Goal: Task Accomplishment & Management: Complete application form

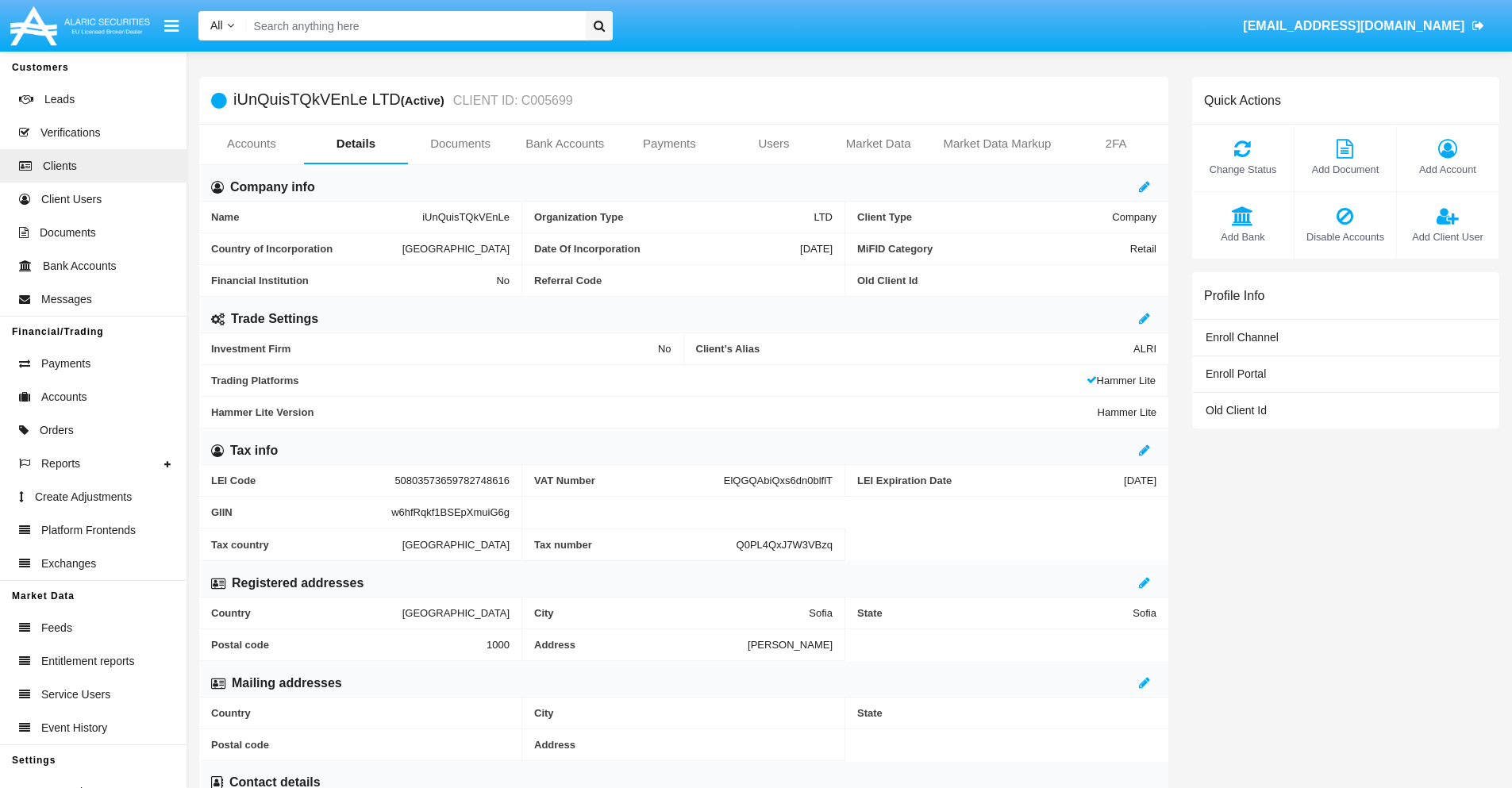
click at [774, 144] on link "Users" at bounding box center [774, 143] width 105 height 38
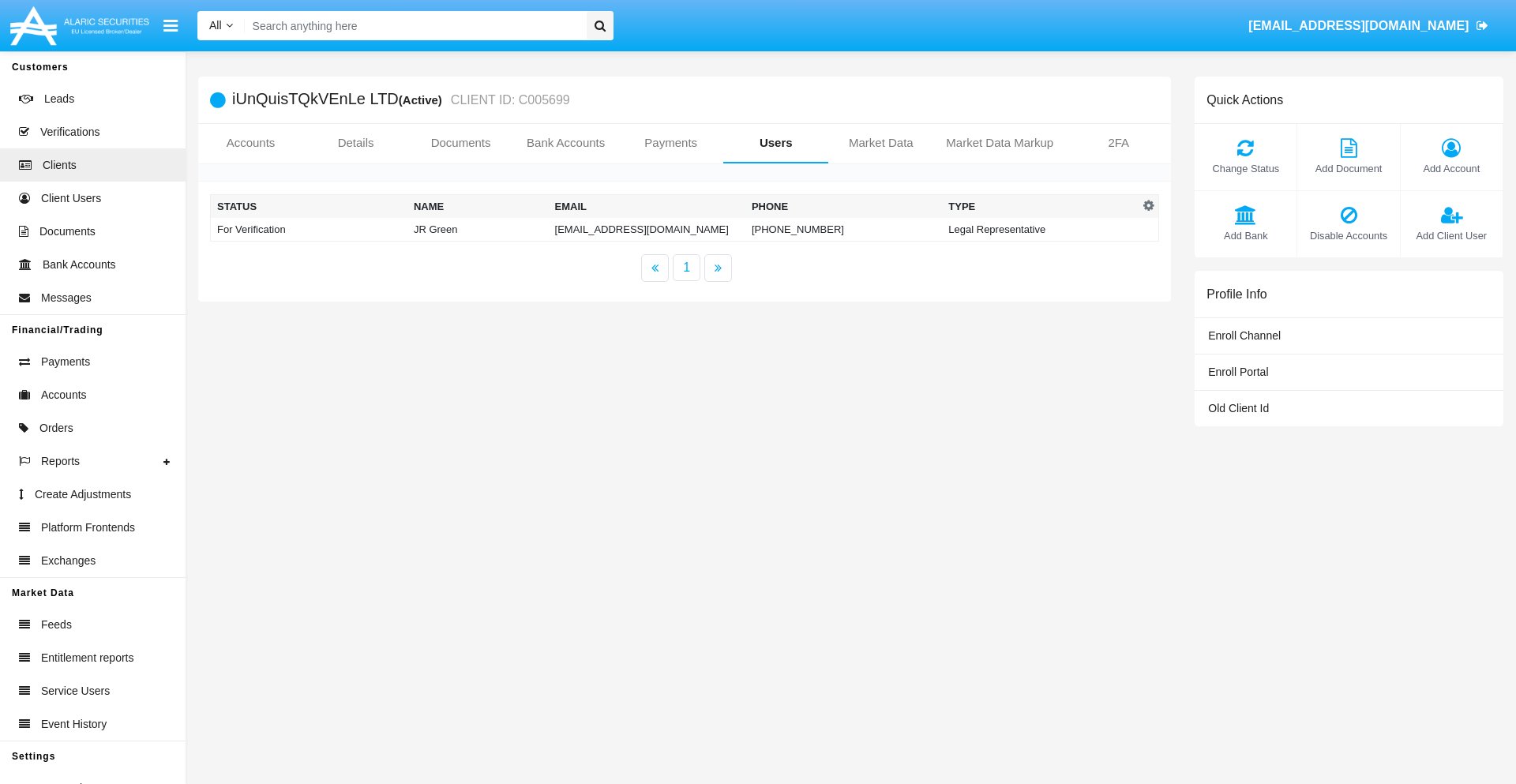
click at [647, 229] on td "45oex8-ocmz@bqricjph.ono.cn" at bounding box center [647, 230] width 196 height 24
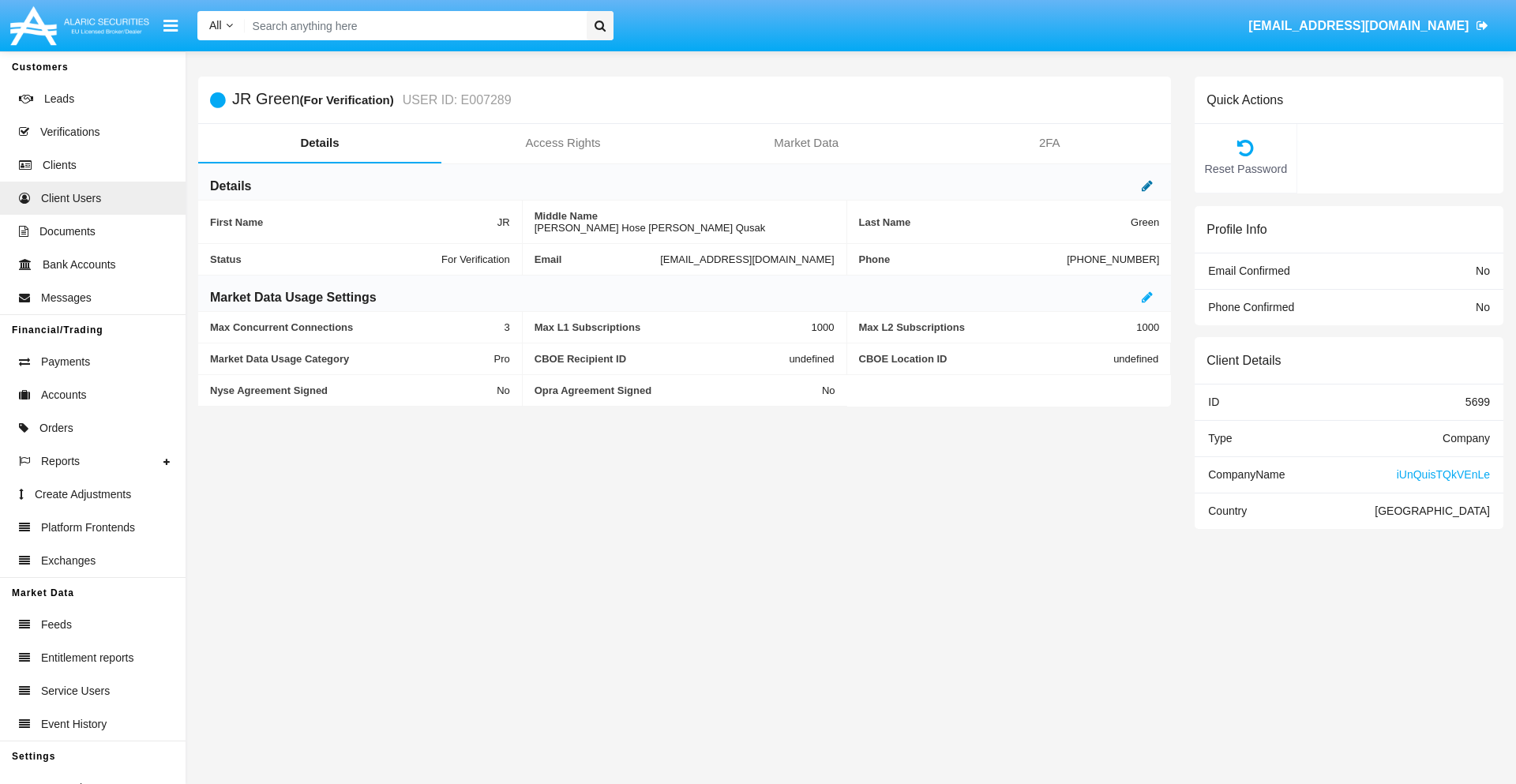
click at [1147, 185] on icon at bounding box center [1147, 185] width 11 height 13
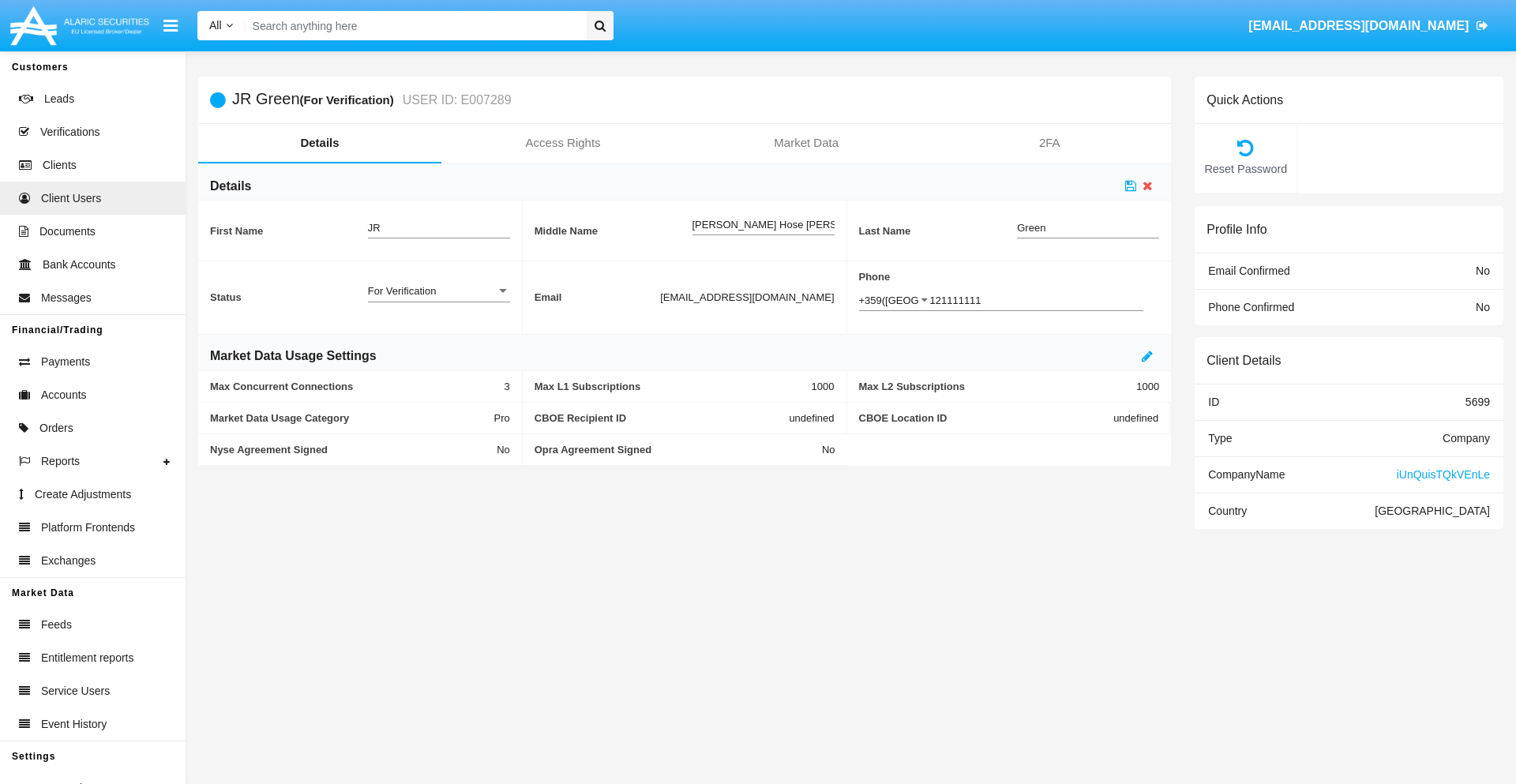
click at [438, 291] on div "For Verification" at bounding box center [431, 291] width 127 height 14
click at [438, 299] on span "Verified" at bounding box center [438, 300] width 142 height 31
click at [1131, 185] on icon at bounding box center [1131, 185] width 11 height 13
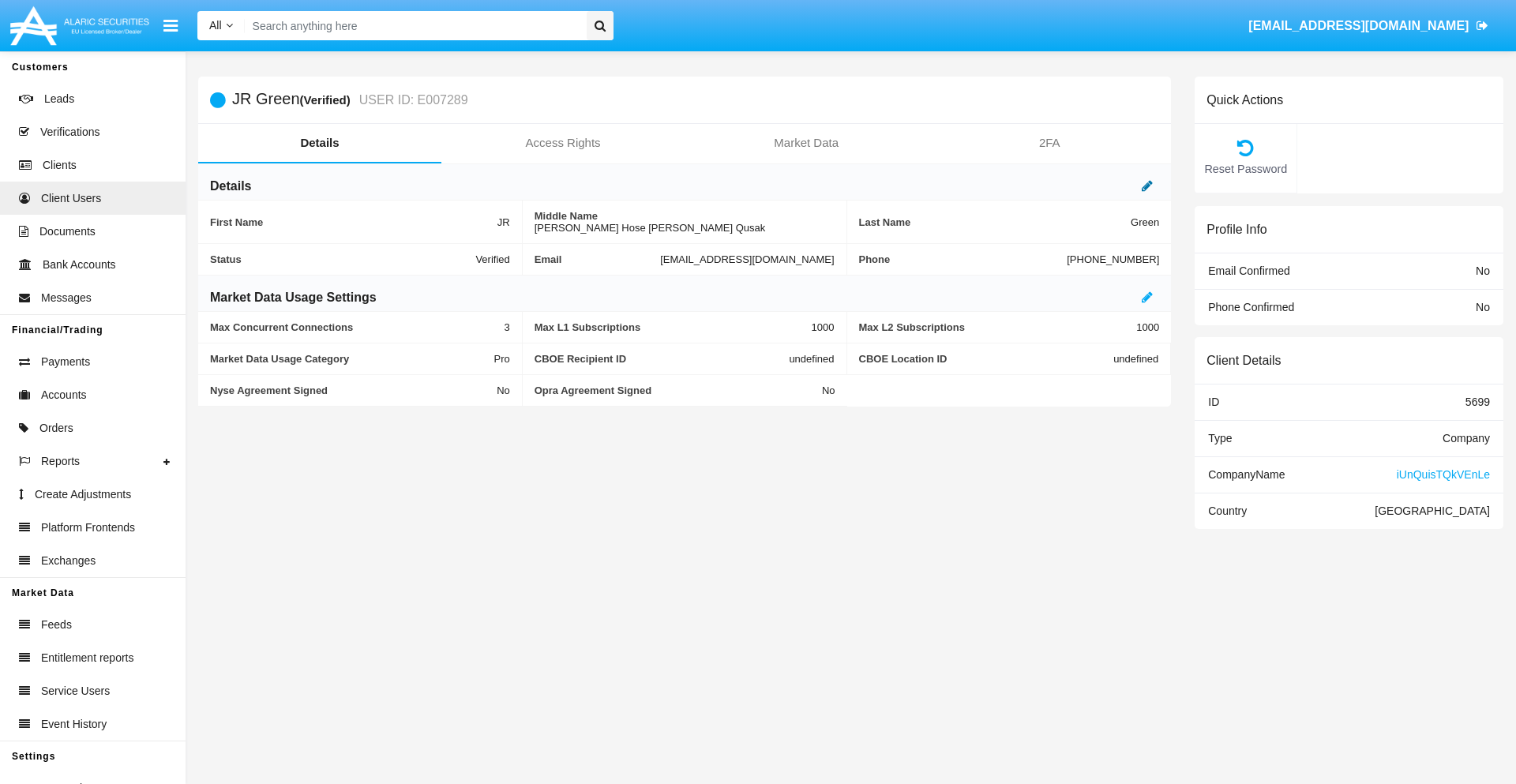
click at [1147, 185] on icon at bounding box center [1147, 185] width 11 height 13
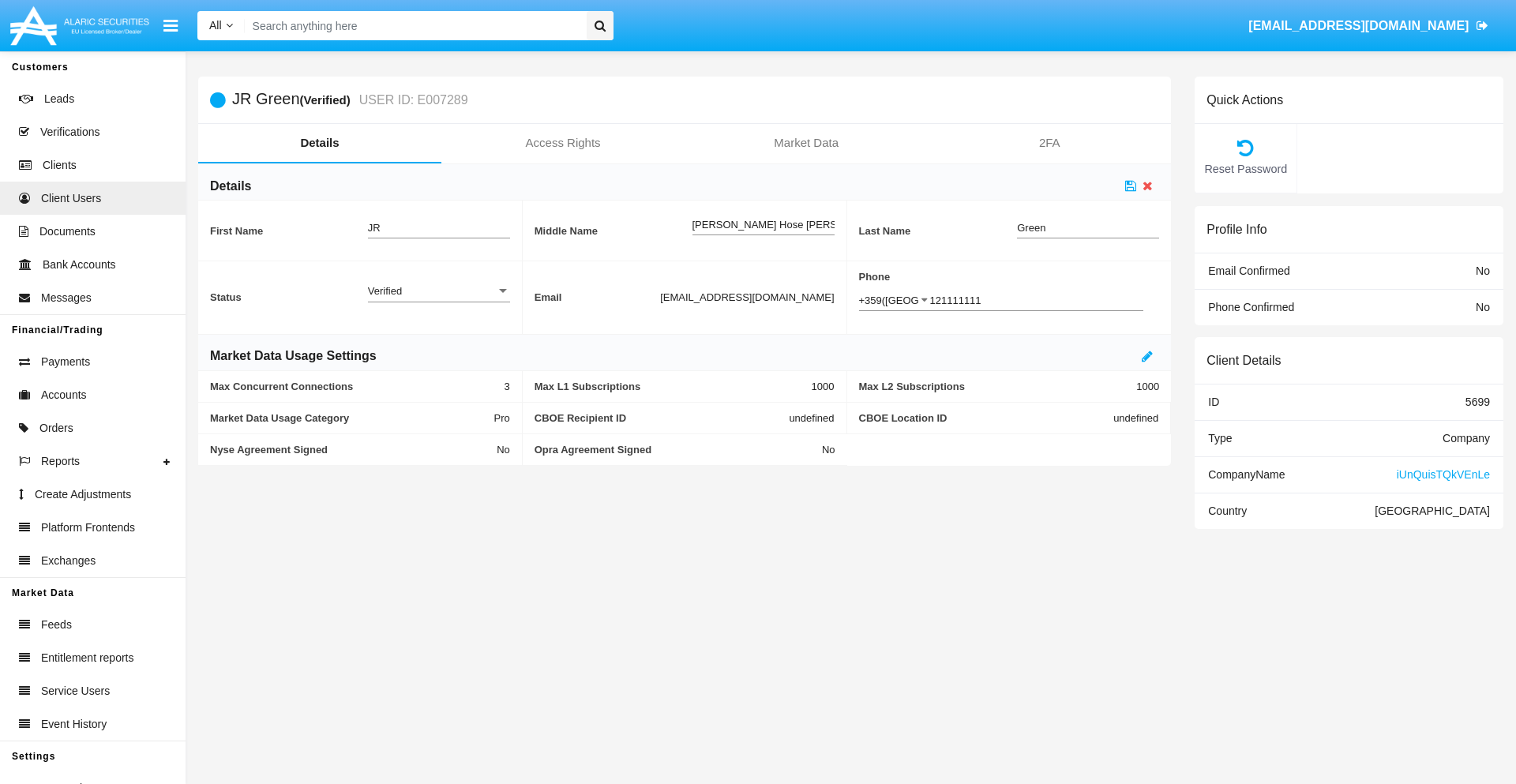
click at [438, 291] on div "Verified" at bounding box center [431, 291] width 127 height 14
click at [438, 299] on span "Active" at bounding box center [438, 300] width 142 height 31
click at [1131, 185] on icon at bounding box center [1131, 185] width 11 height 13
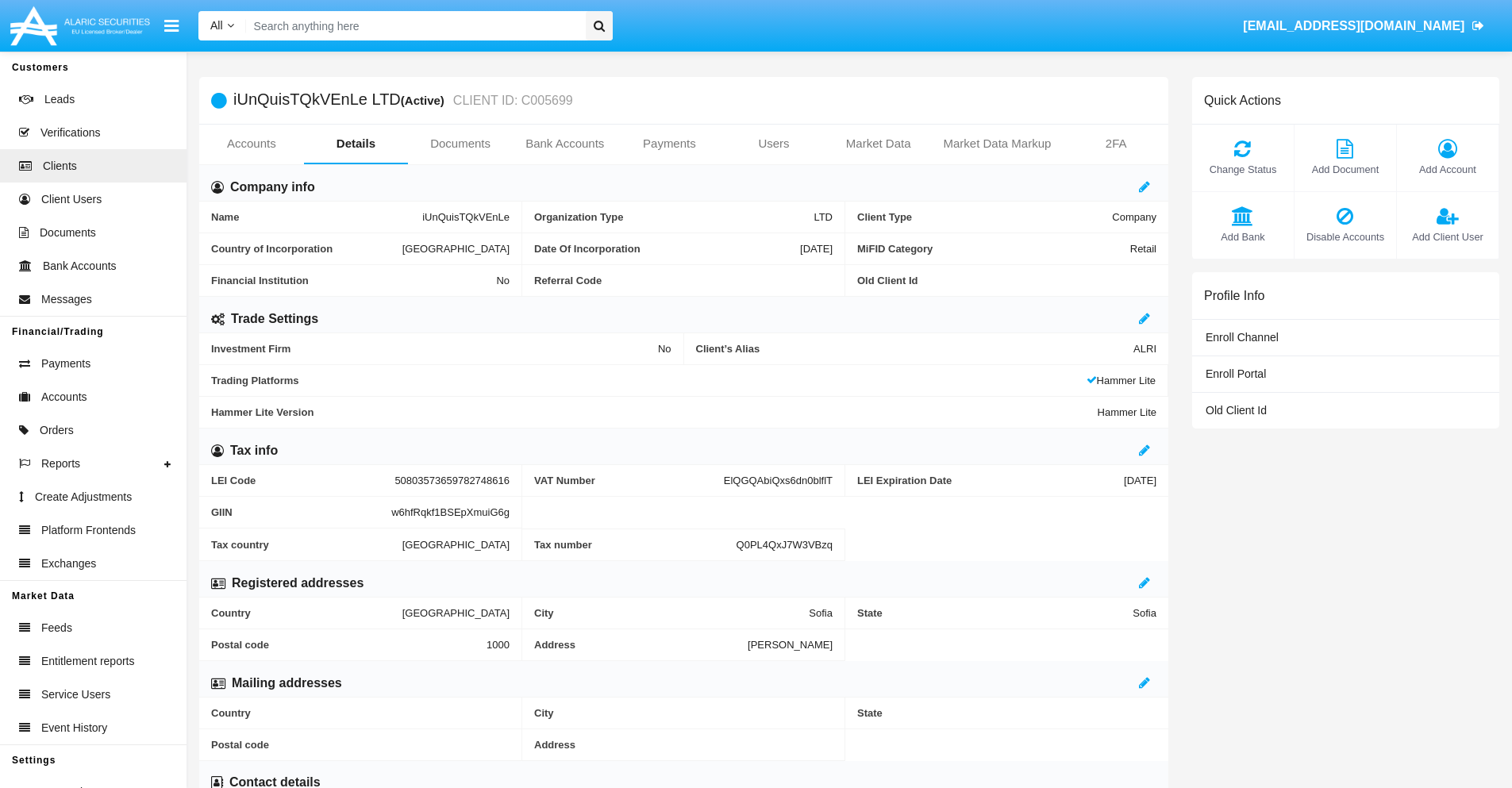
click at [1447, 237] on span "Add Client User" at bounding box center [1447, 237] width 86 height 15
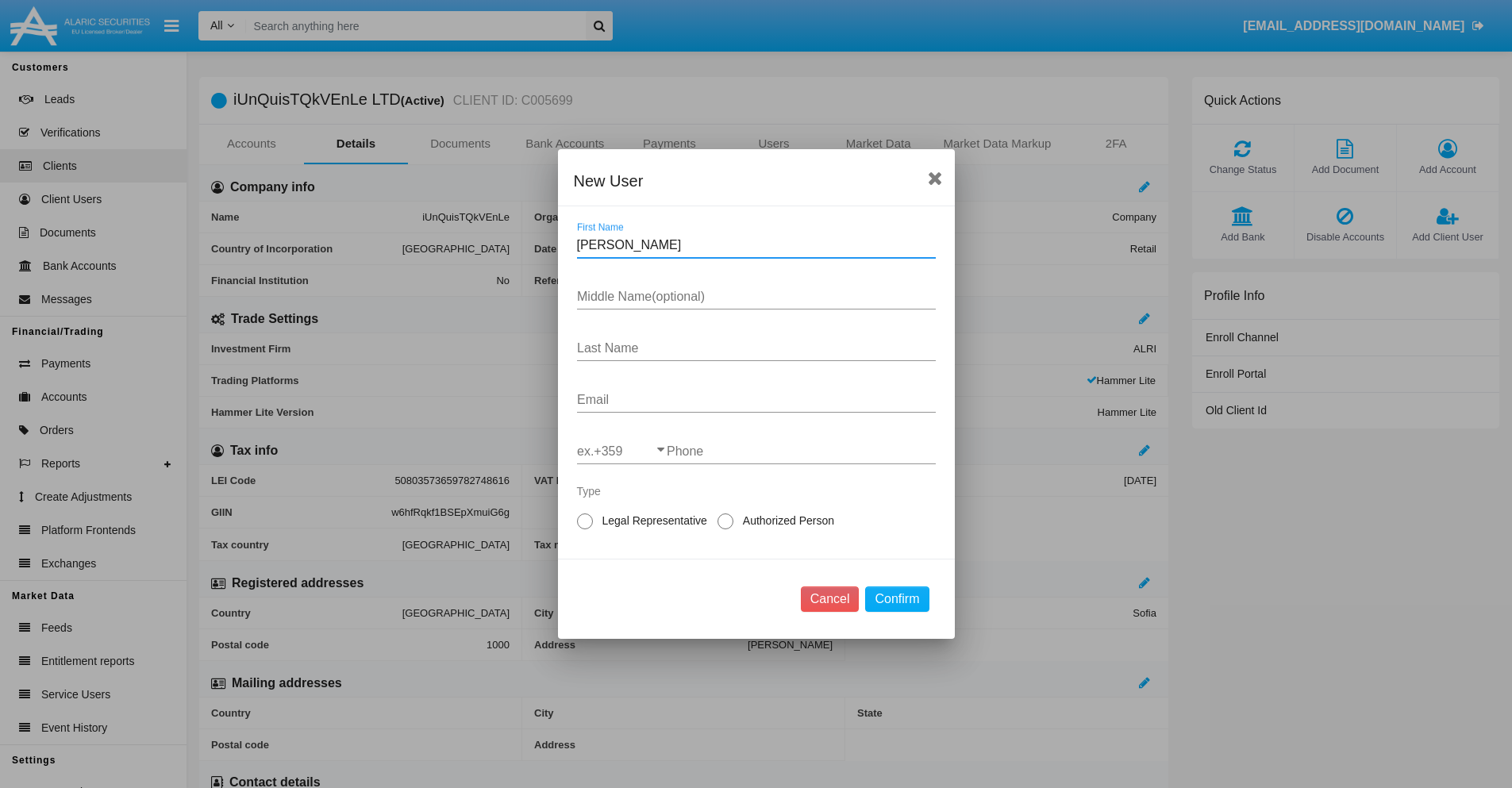
type input "Moshe"
type input "Marilynn"
type input "Spencer"
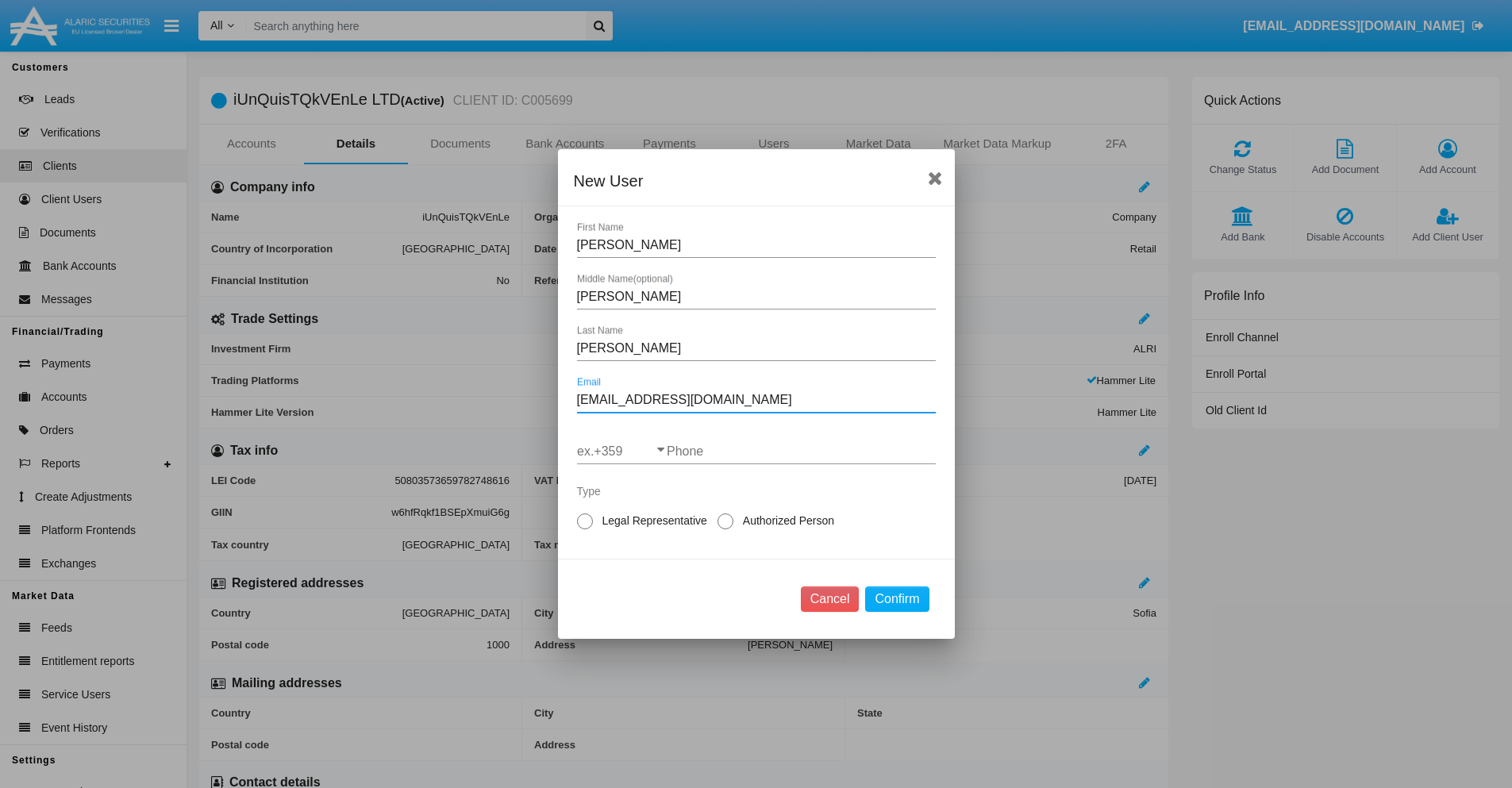
type input "ej5zwj@xazyo.hk"
click at [621, 452] on input "ex.+359" at bounding box center [621, 451] width 89 height 14
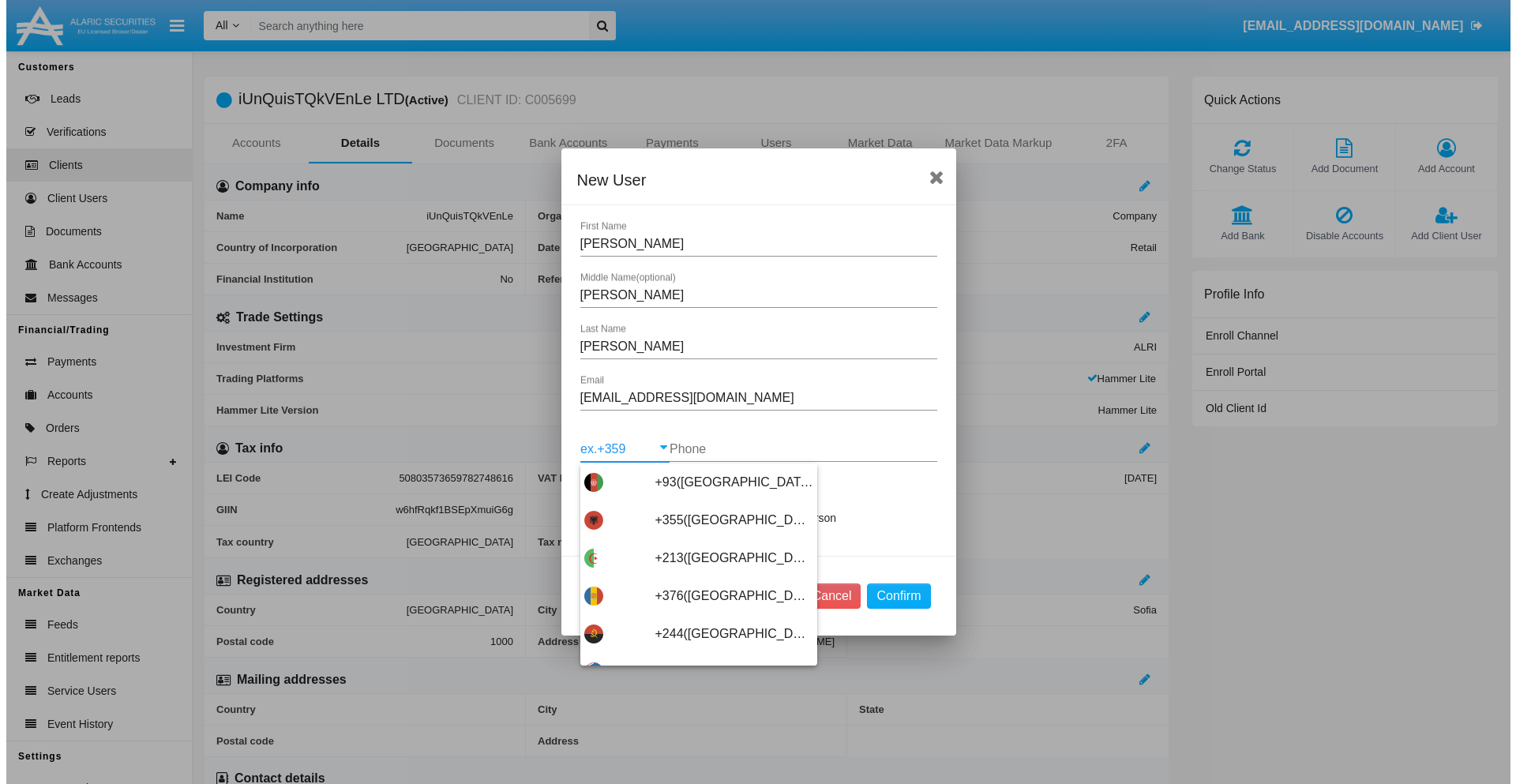
scroll to position [8401, 0]
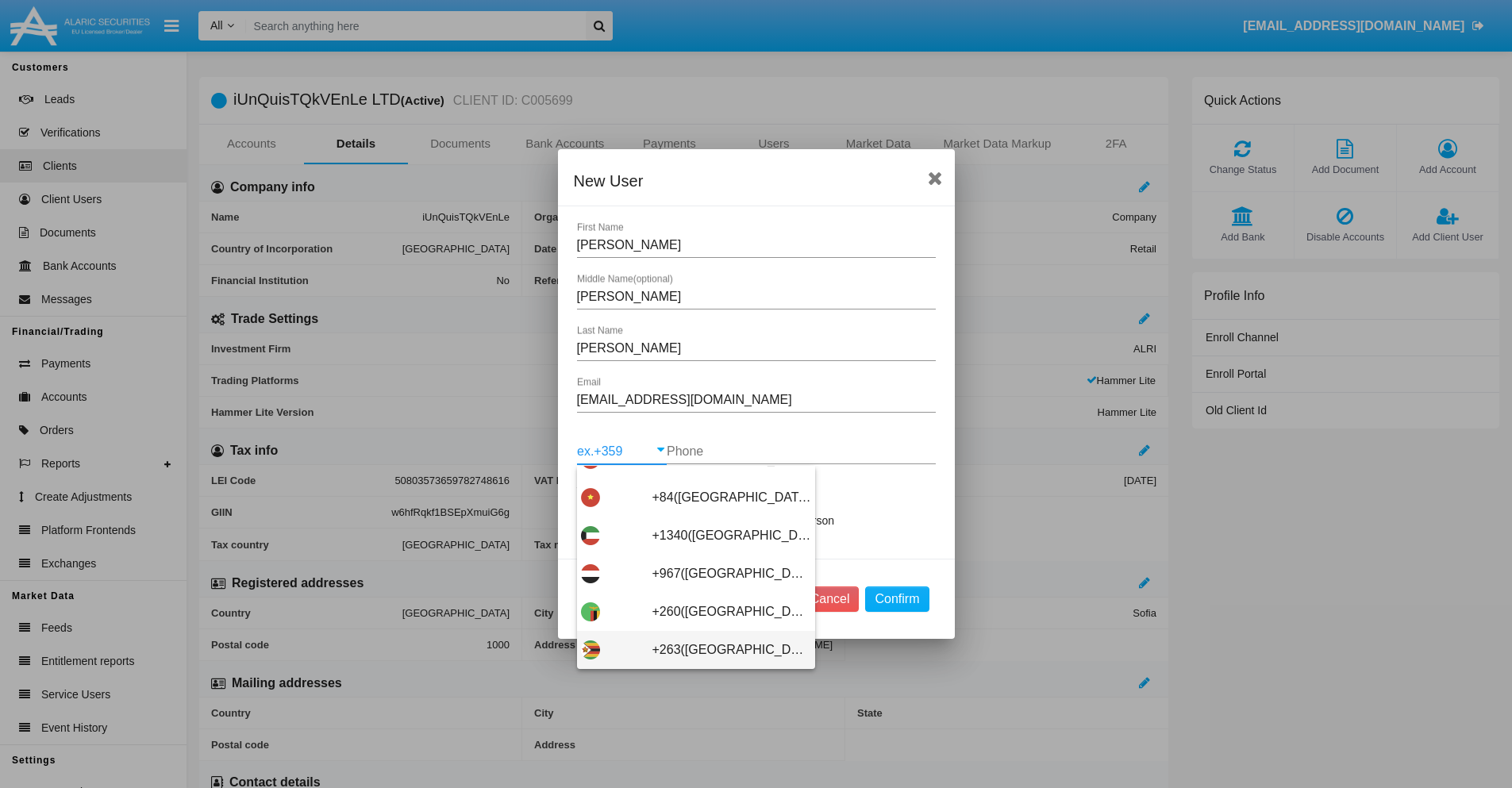
click at [690, 650] on span "+263(Zimbabwe)" at bounding box center [732, 650] width 159 height 38
type input "+263(Zimbabwe)"
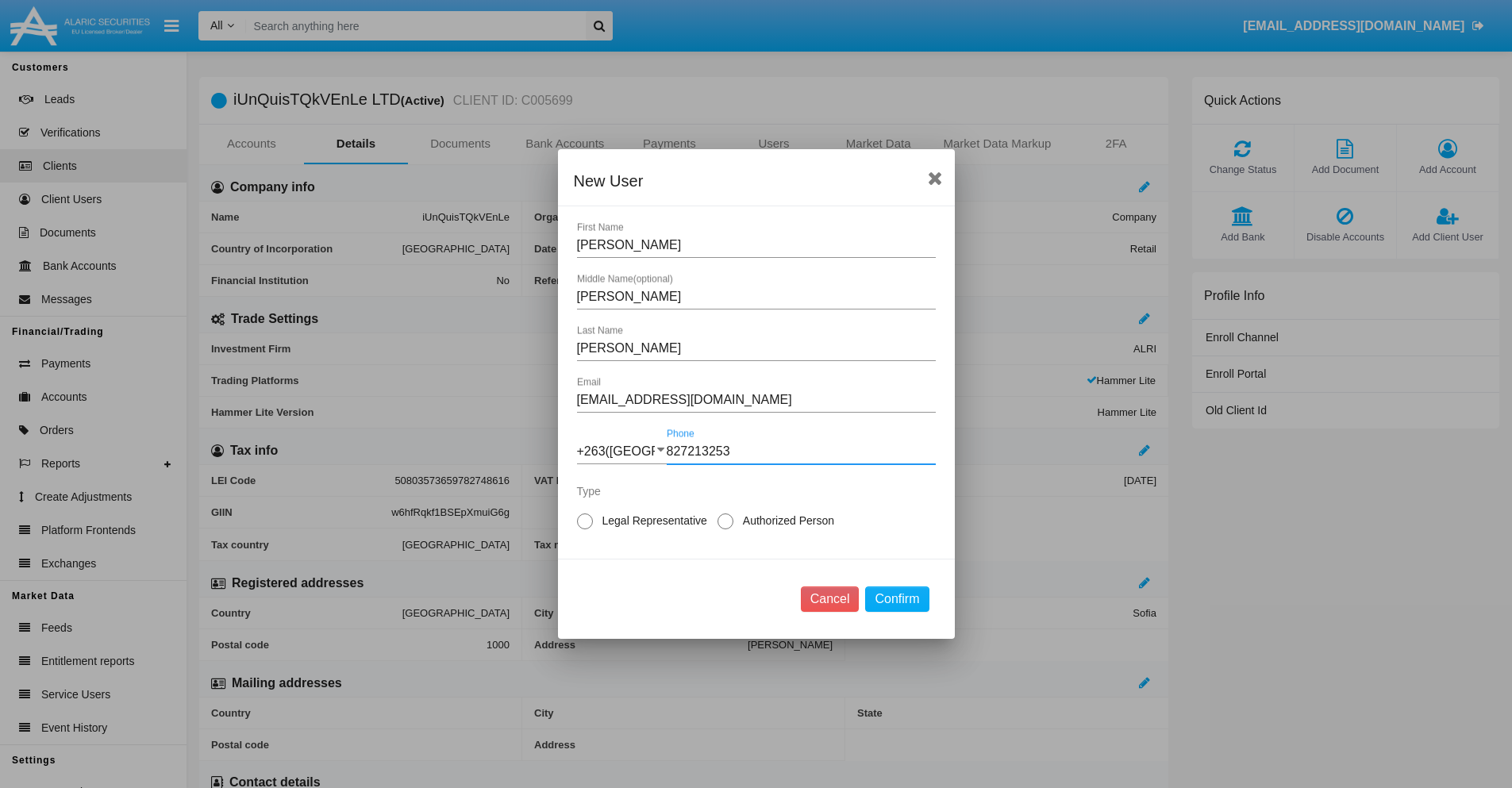
type input "827213253"
click at [786, 521] on span "Authorized Person" at bounding box center [786, 521] width 105 height 17
click at [726, 529] on input "Authorized Person" at bounding box center [725, 529] width 1 height 1
radio input "true"
click at [897, 599] on button "Confirm" at bounding box center [897, 599] width 64 height 26
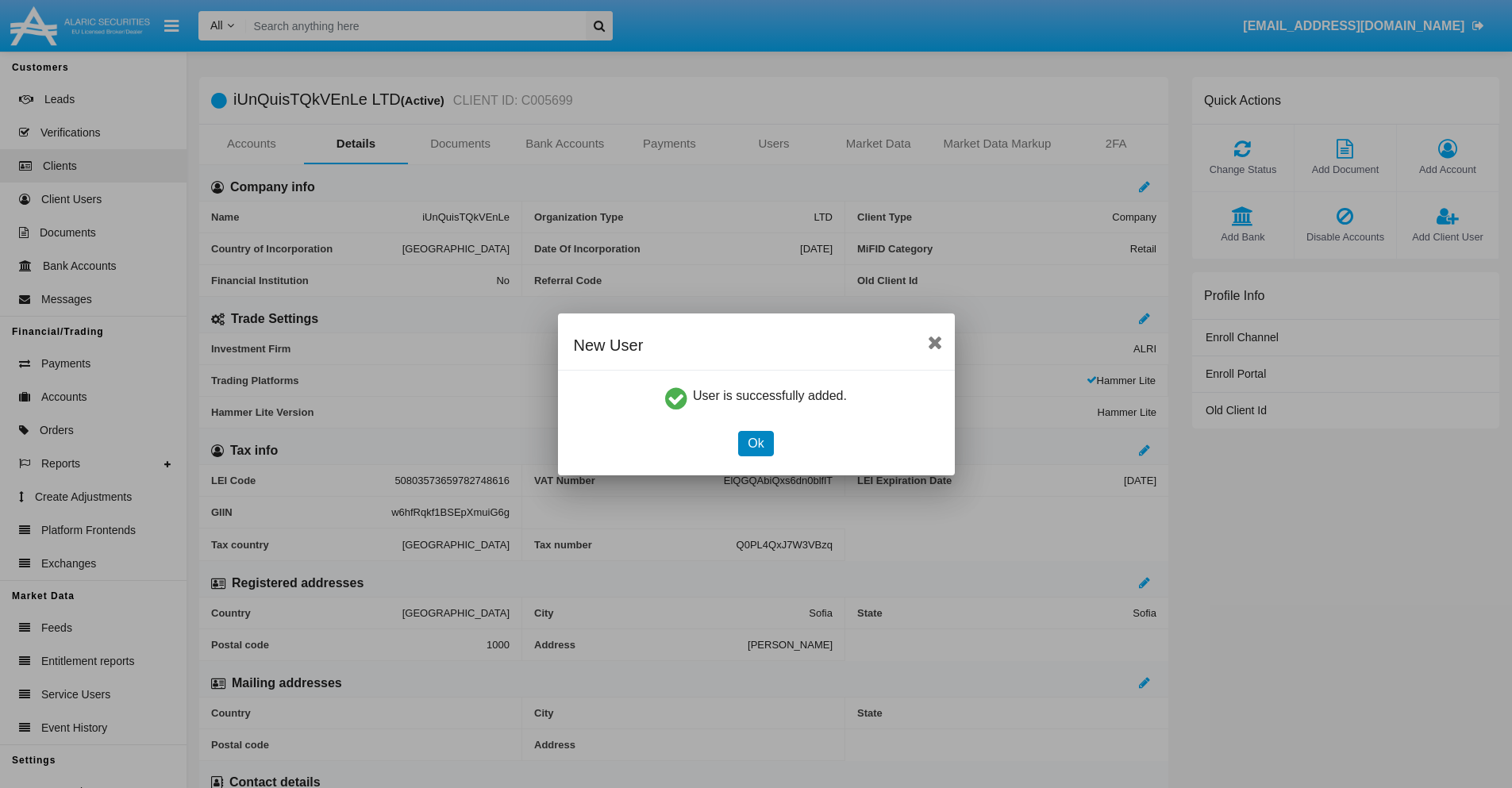
click at [756, 442] on button "Ok" at bounding box center [756, 444] width 35 height 26
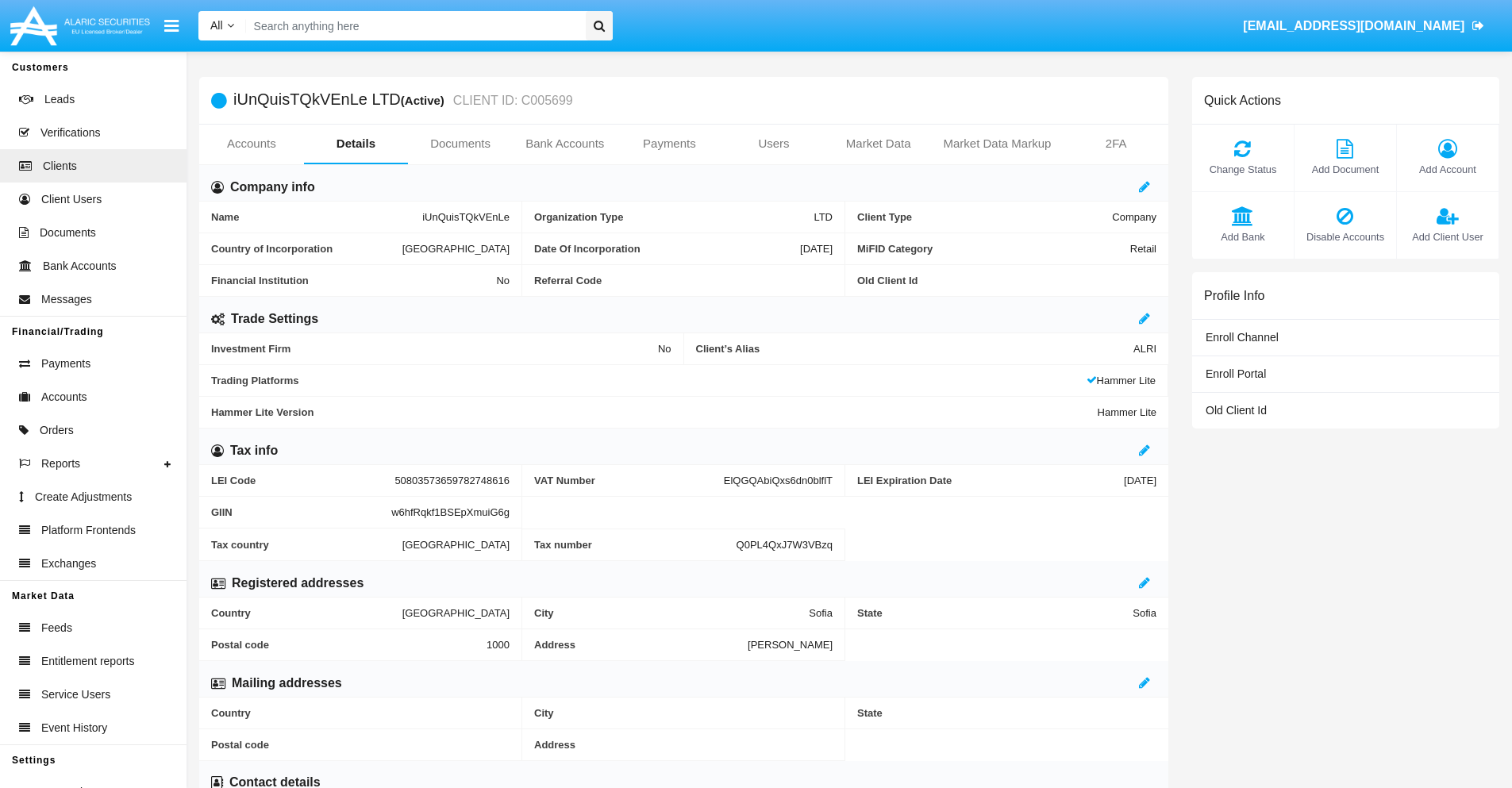
click at [1447, 237] on span "Add Client User" at bounding box center [1447, 237] width 86 height 15
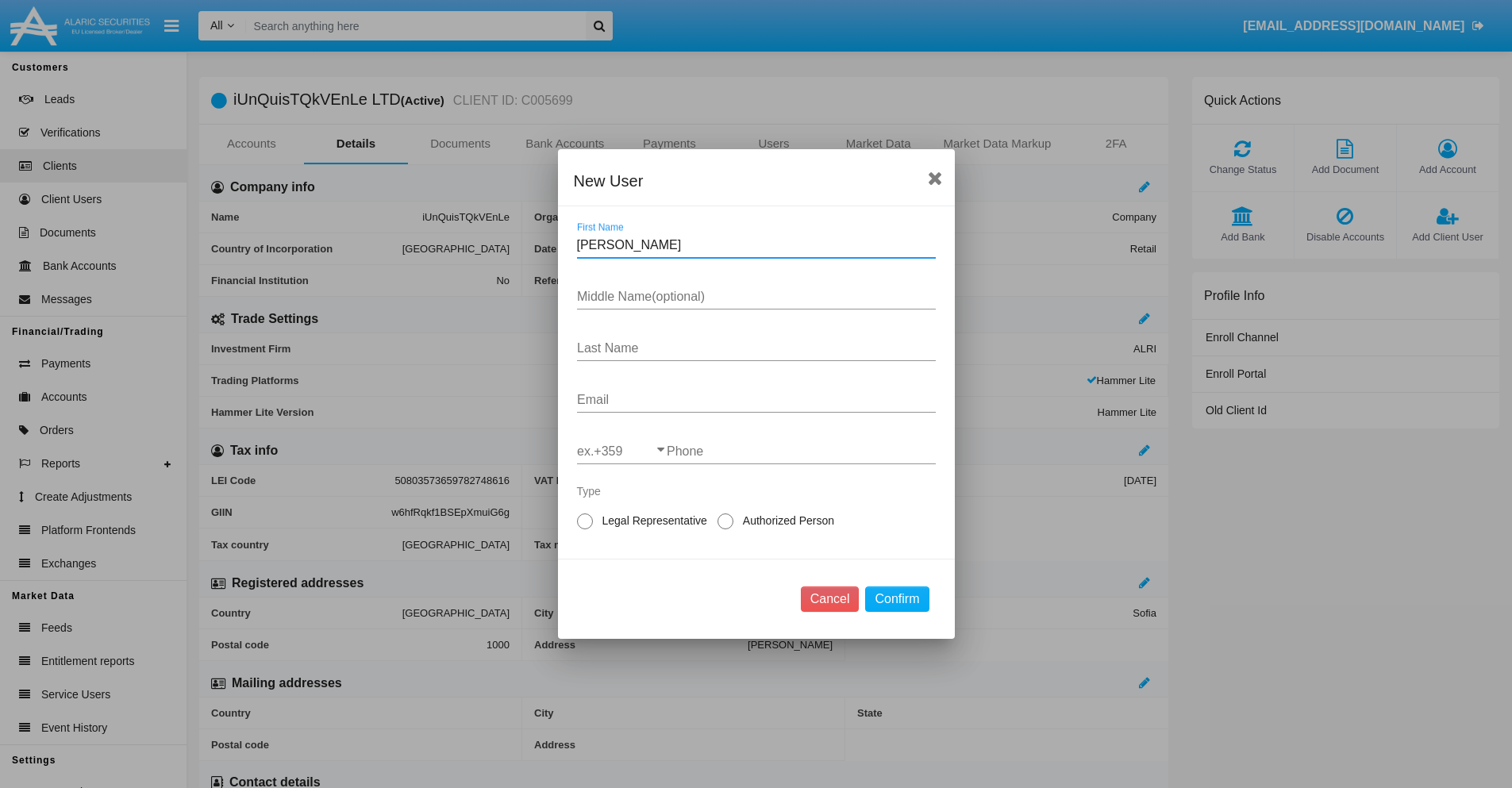
type input "[PERSON_NAME]"
type input "Gerhold"
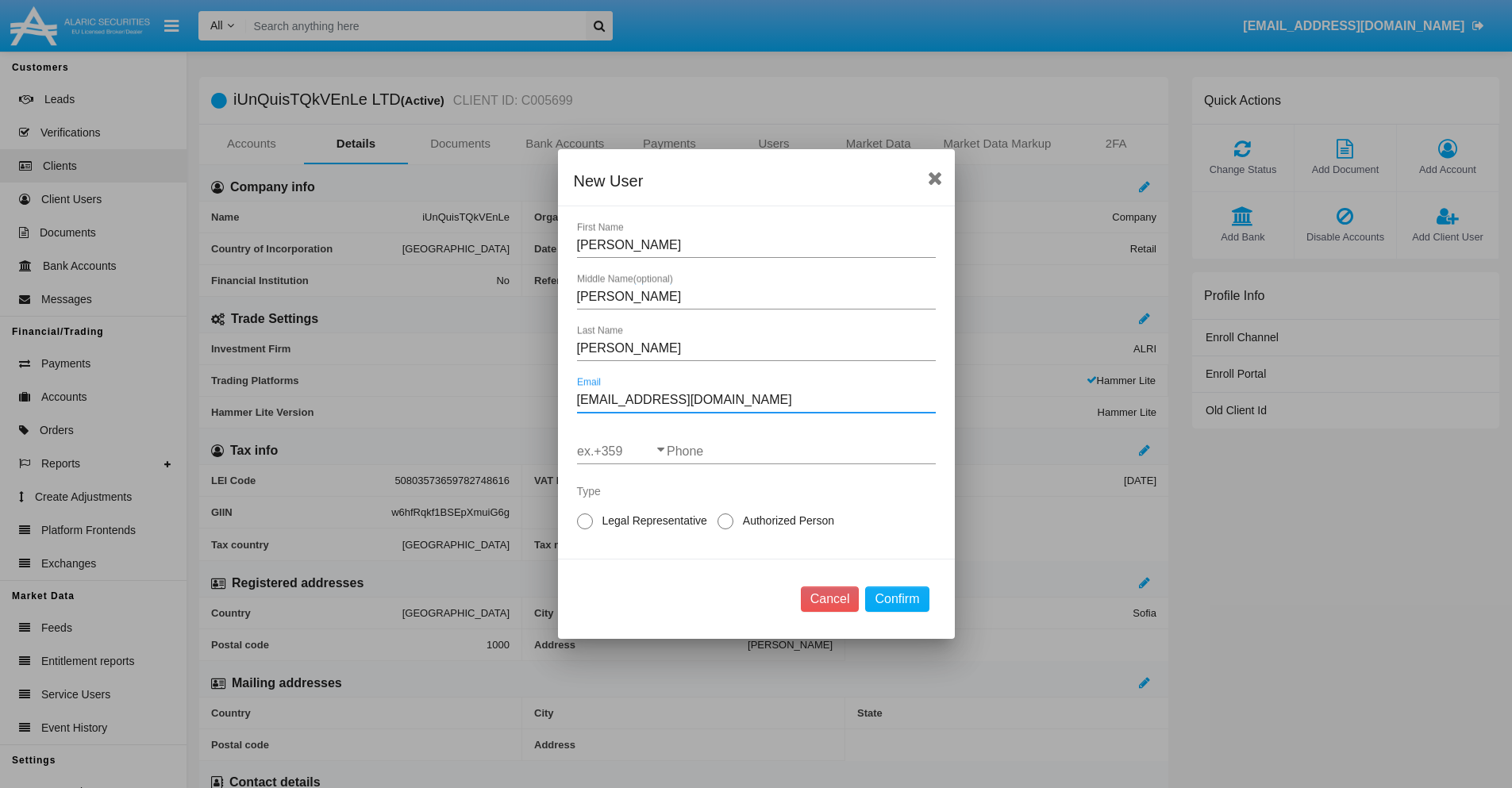
type input "brq-gnzw@iaq9znz.sg"
click at [621, 452] on input "ex.+359" at bounding box center [621, 451] width 89 height 14
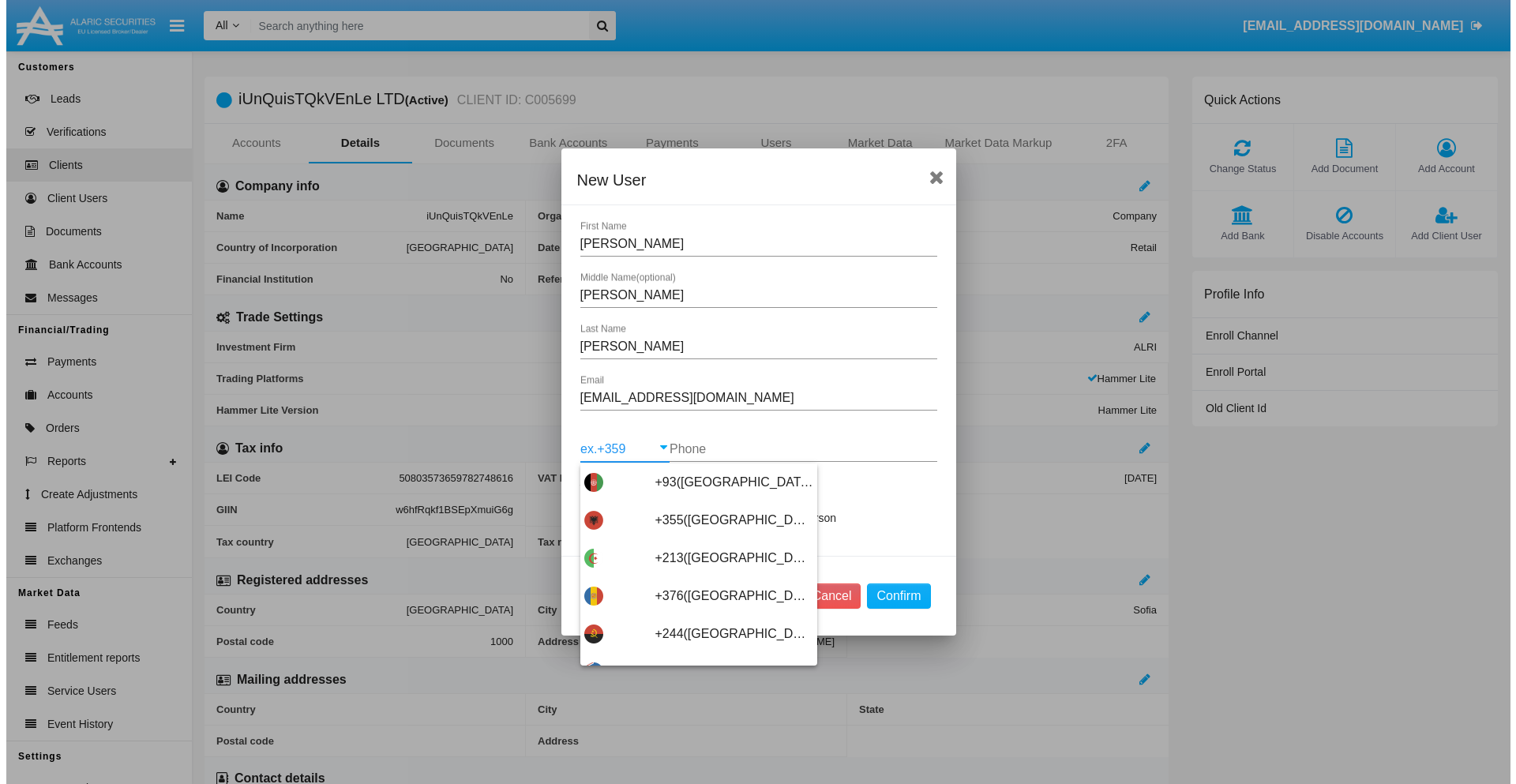
scroll to position [8401, 0]
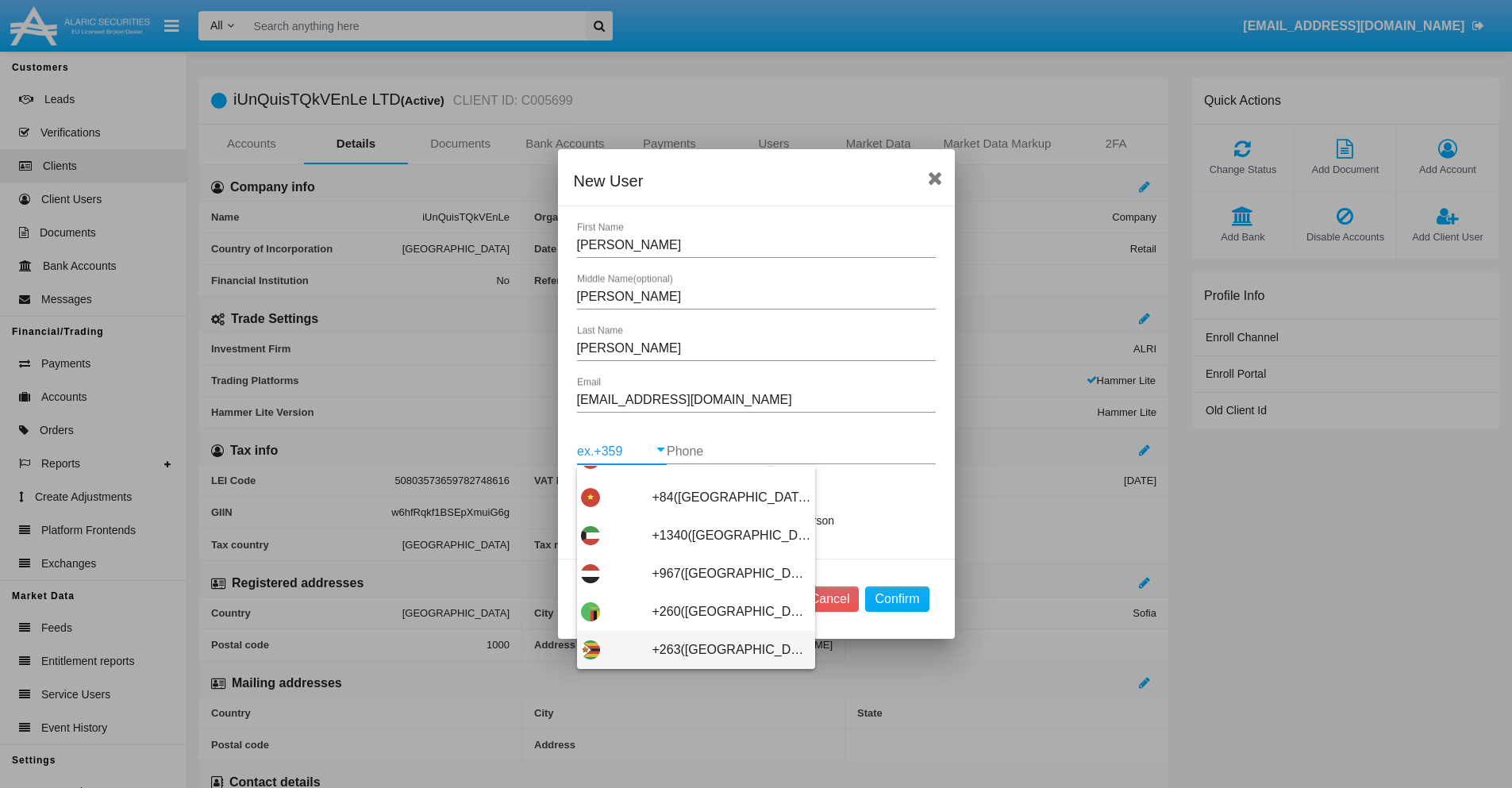
click at [690, 650] on span "+263(Zimbabwe)" at bounding box center [732, 650] width 159 height 38
type input "+263(Zimbabwe)"
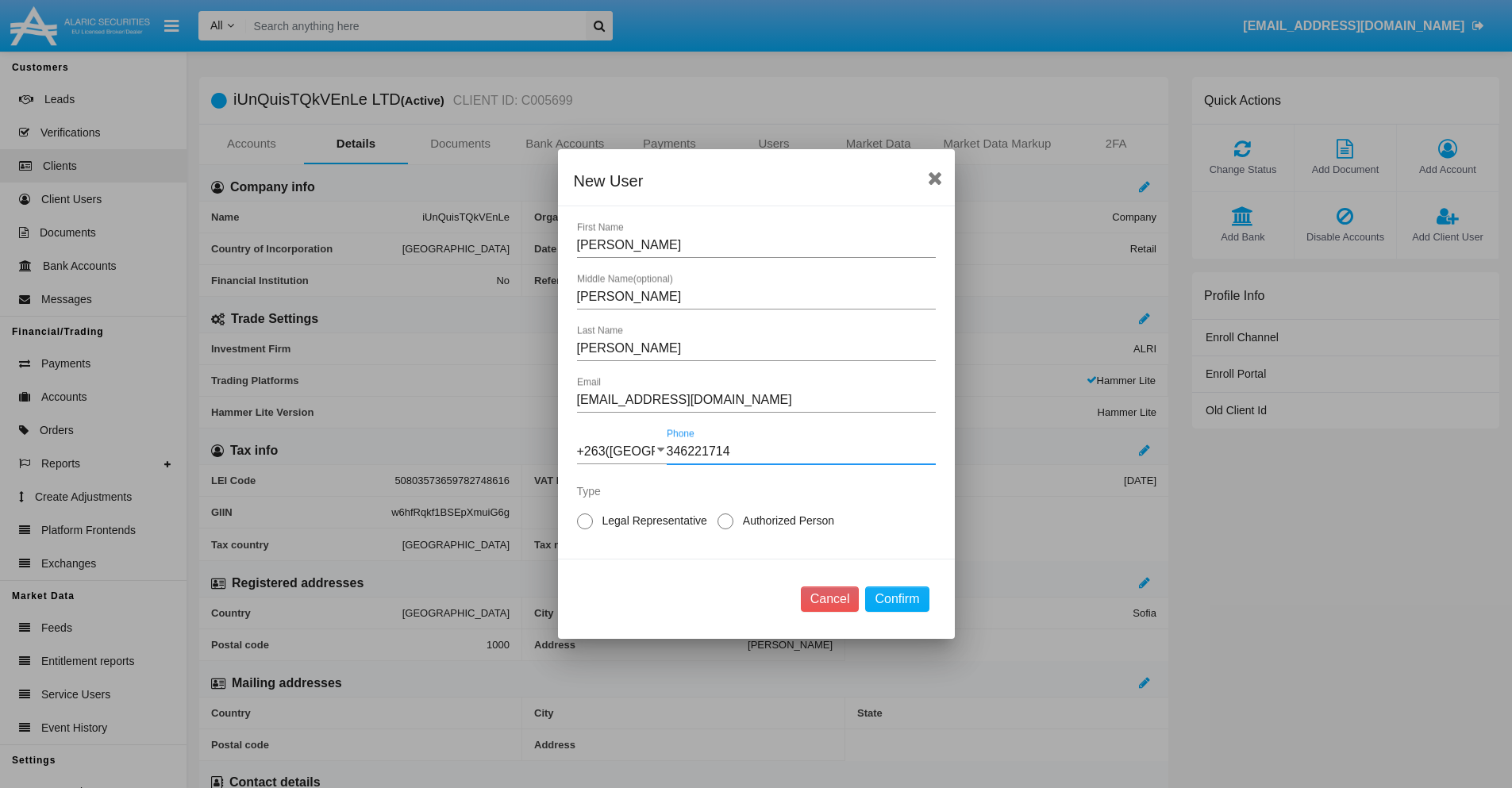
type input "346221714"
click at [652, 521] on span "Legal Representative" at bounding box center [652, 521] width 118 height 17
click at [585, 529] on input "Legal Representative" at bounding box center [585, 529] width 1 height 1
radio input "true"
click at [897, 599] on button "Confirm" at bounding box center [897, 599] width 64 height 26
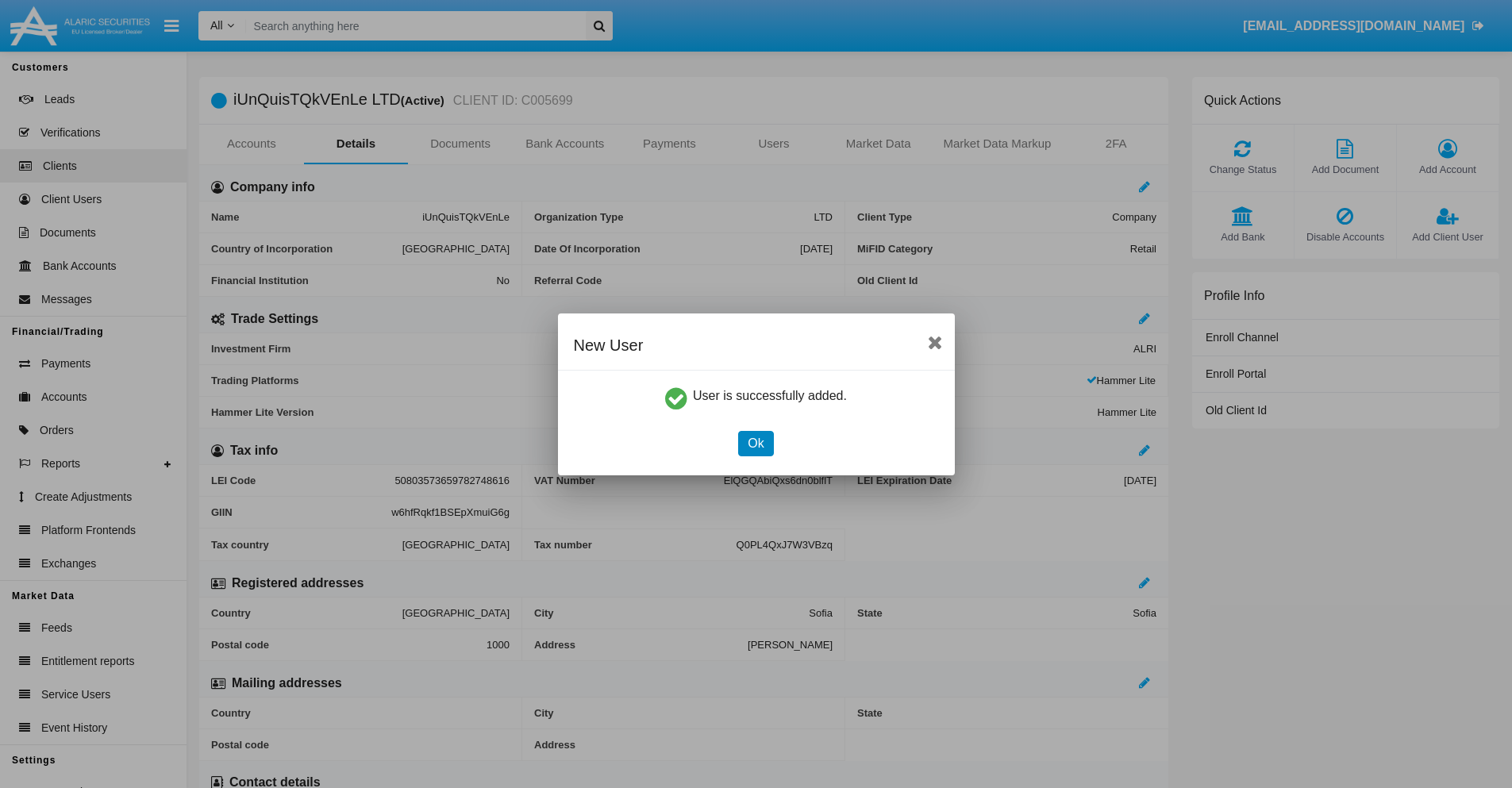
click at [756, 442] on button "Ok" at bounding box center [756, 444] width 35 height 26
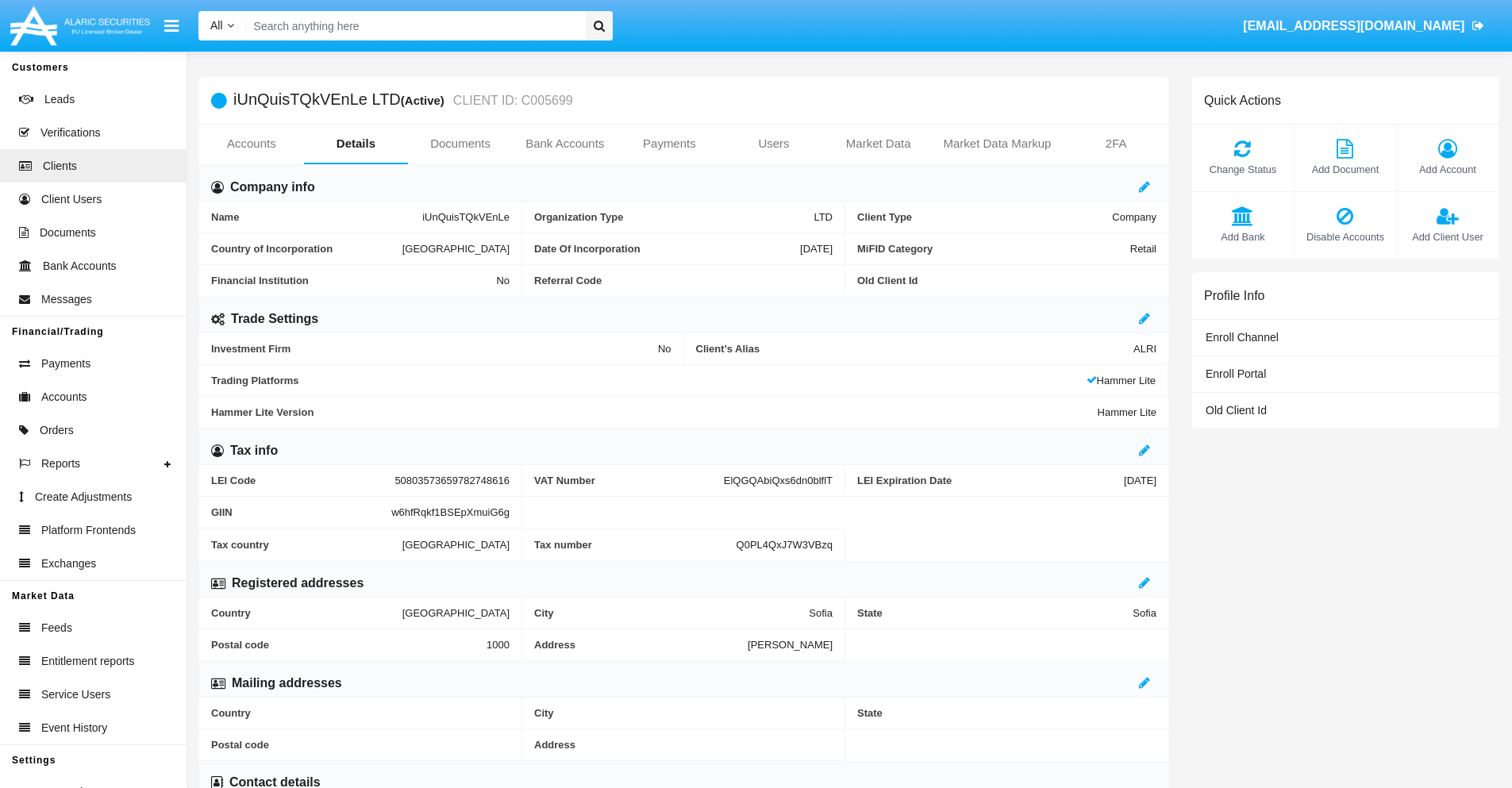
click at [774, 144] on link "Users" at bounding box center [774, 143] width 105 height 38
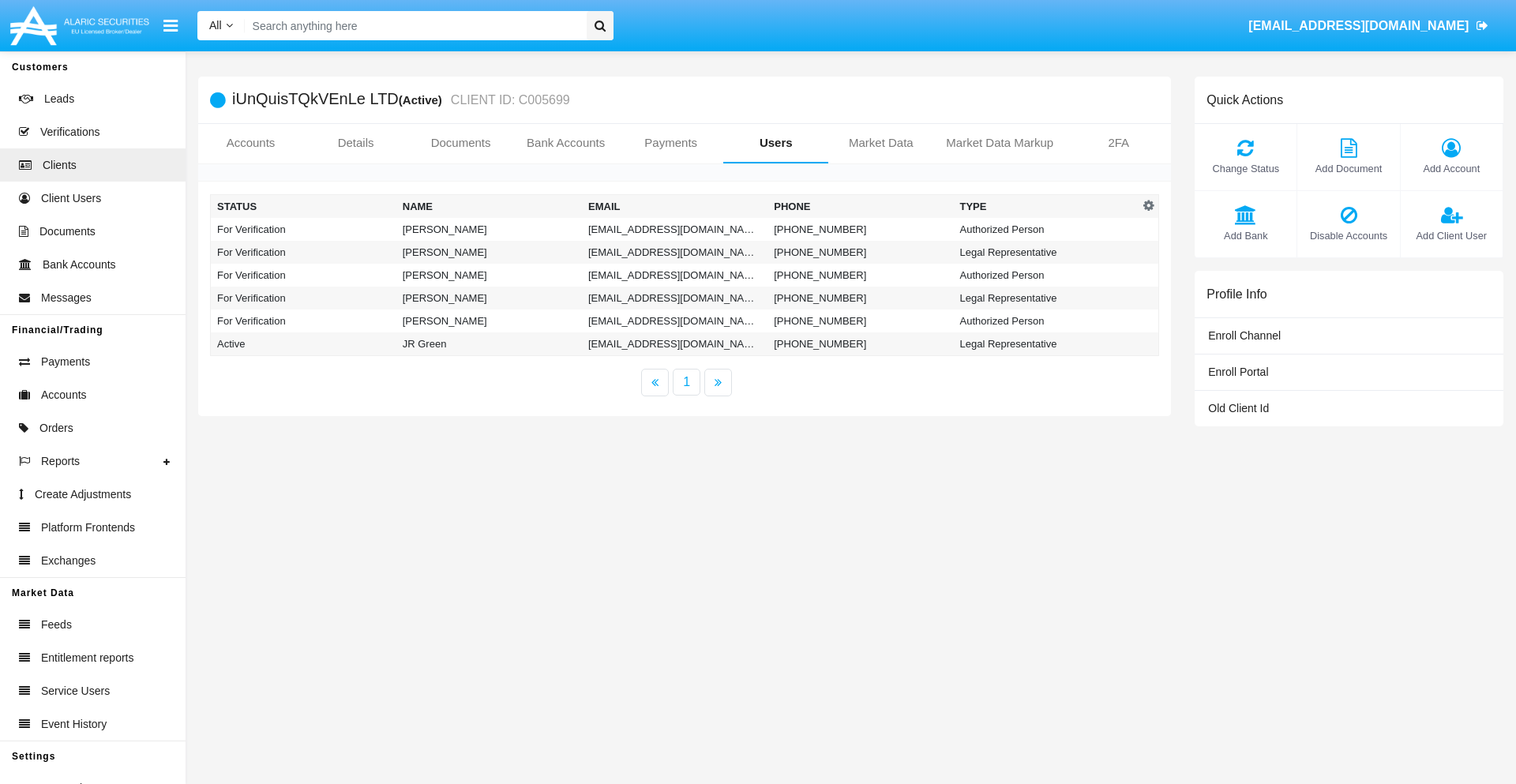
click at [674, 229] on td "[EMAIL_ADDRESS][DOMAIN_NAME]" at bounding box center [675, 229] width 185 height 23
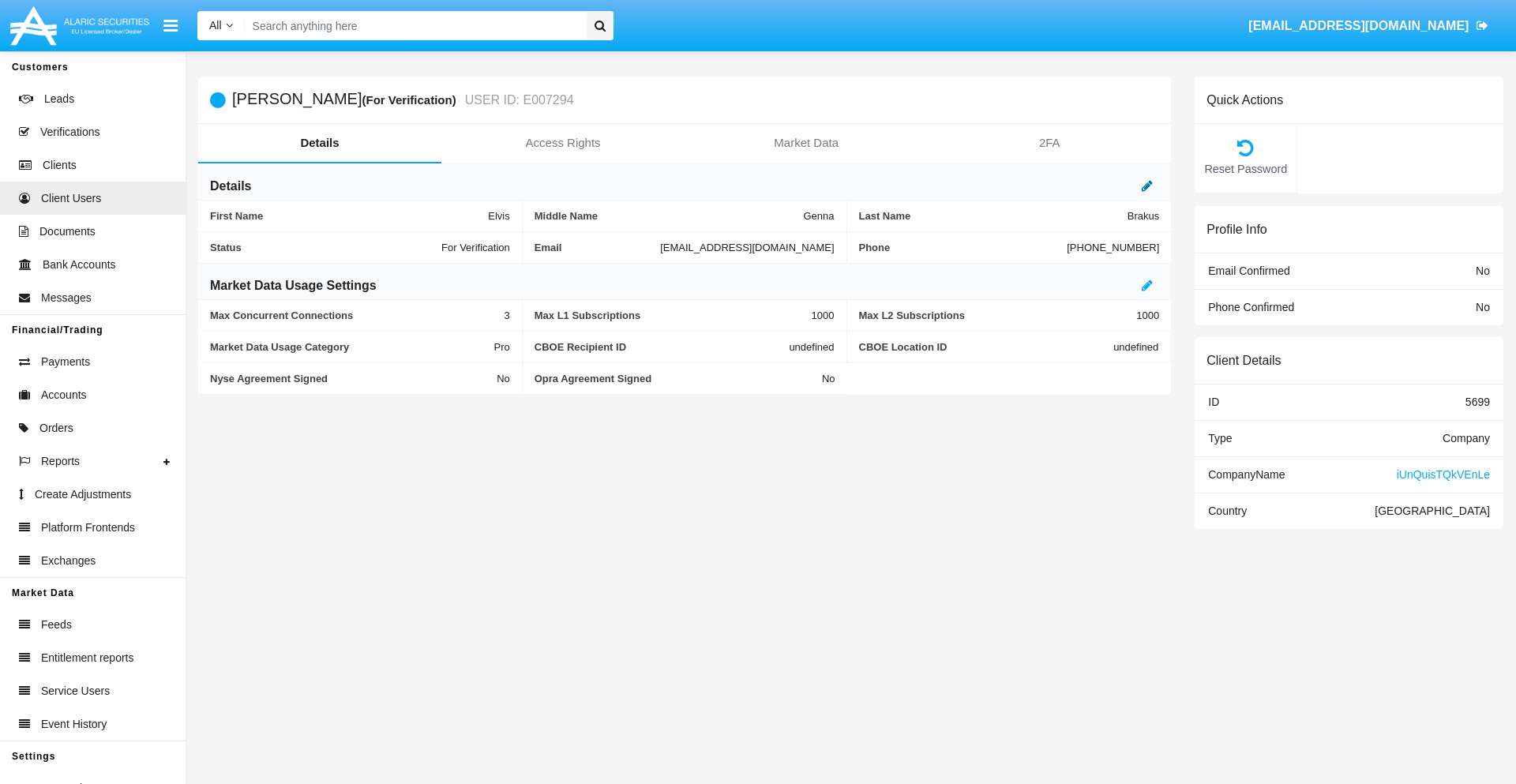
click at [1147, 185] on icon at bounding box center [1147, 185] width 11 height 13
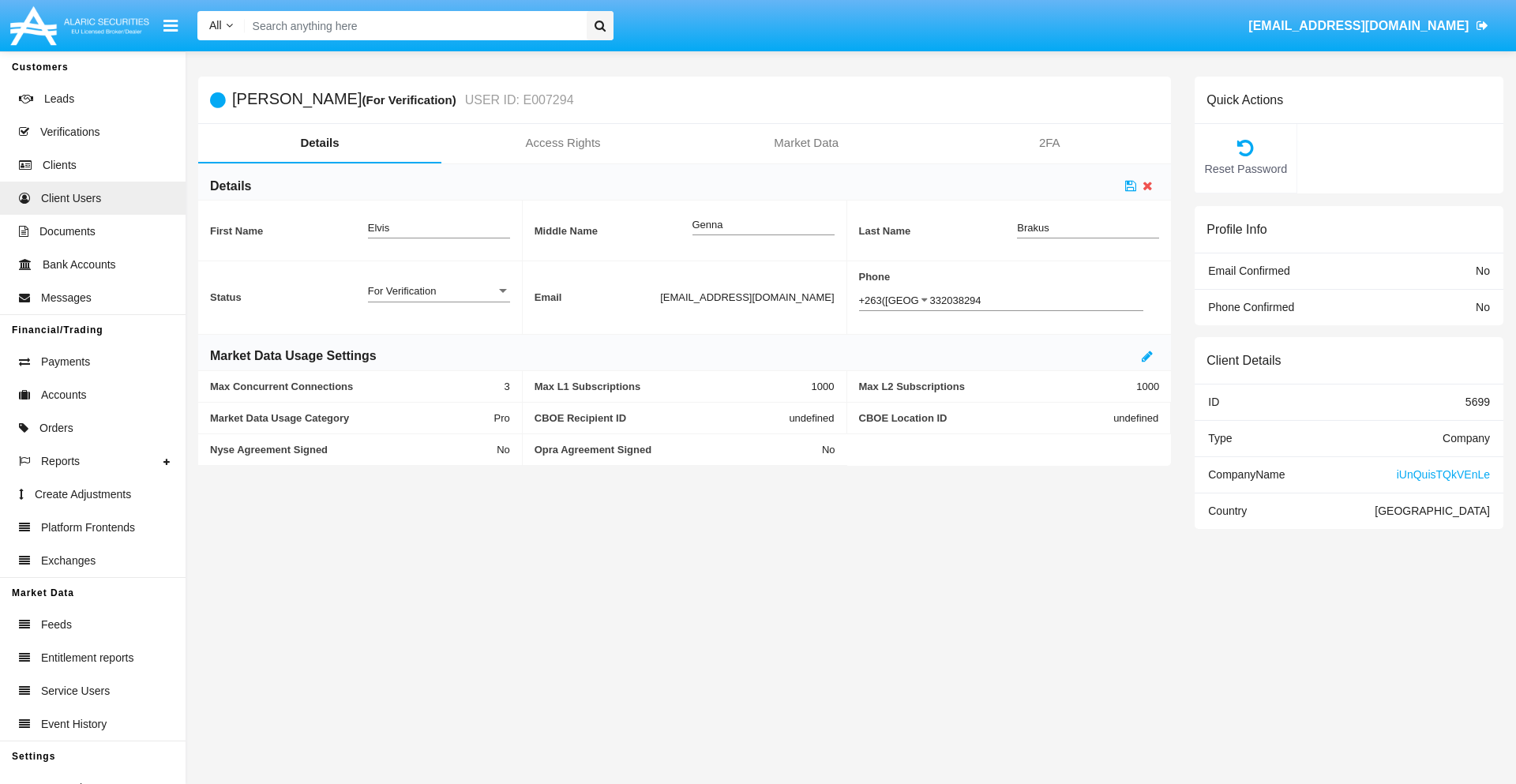
click at [438, 291] on div "For Verification" at bounding box center [431, 291] width 127 height 14
click at [438, 299] on span "Verified" at bounding box center [426, 300] width 116 height 31
click at [1131, 185] on icon at bounding box center [1131, 185] width 11 height 13
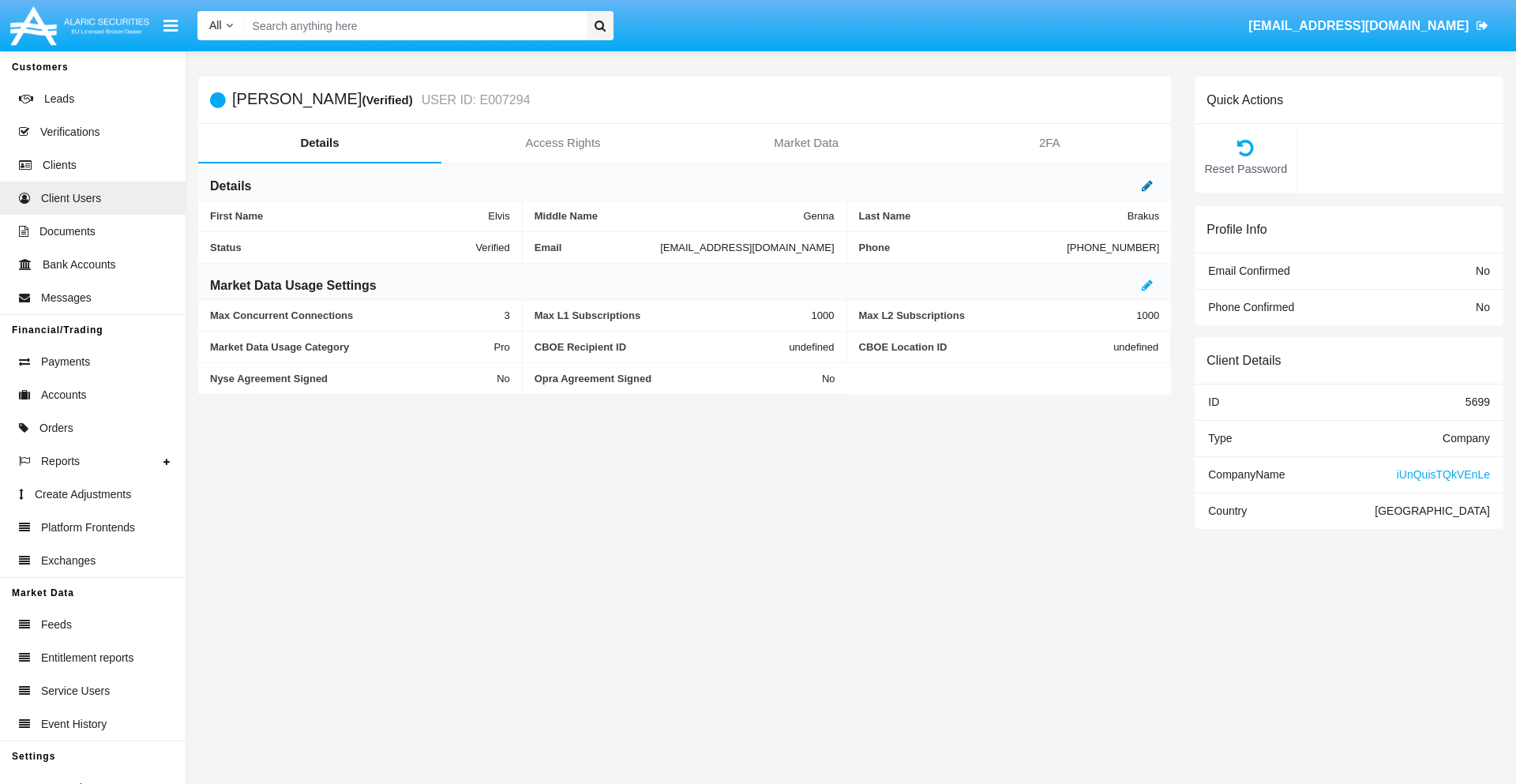
click at [1147, 185] on icon at bounding box center [1147, 185] width 11 height 13
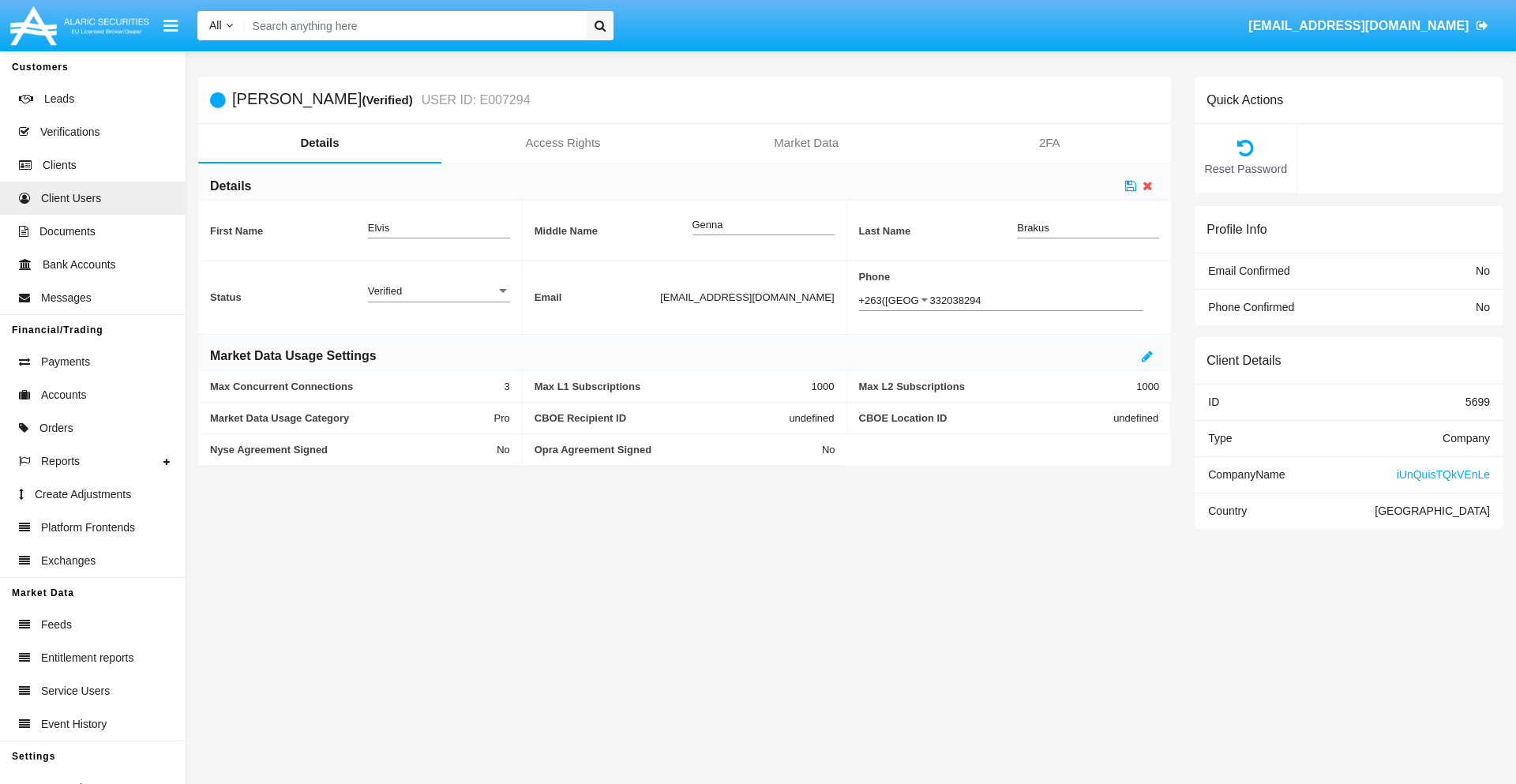
click at [438, 291] on div "Verified" at bounding box center [431, 291] width 127 height 14
click at [438, 299] on span "Active" at bounding box center [438, 300] width 142 height 31
click at [1131, 185] on icon at bounding box center [1131, 185] width 11 height 13
